Goal: Task Accomplishment & Management: Manage account settings

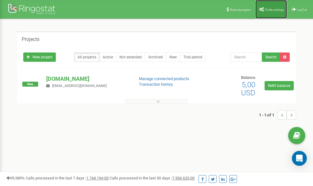
click at [275, 10] on span "Profile settings" at bounding box center [274, 9] width 19 height 3
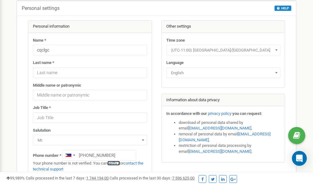
click at [117, 163] on link "verify it" at bounding box center [113, 163] width 13 height 5
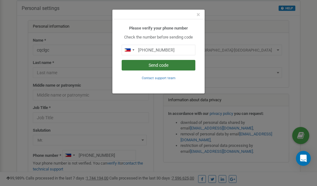
click at [161, 65] on button "Send code" at bounding box center [159, 65] width 74 height 11
